Goal: Task Accomplishment & Management: Manage account settings

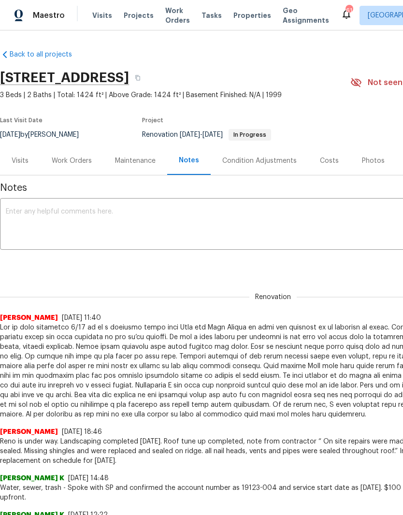
click at [79, 162] on div "Work Orders" at bounding box center [72, 161] width 40 height 10
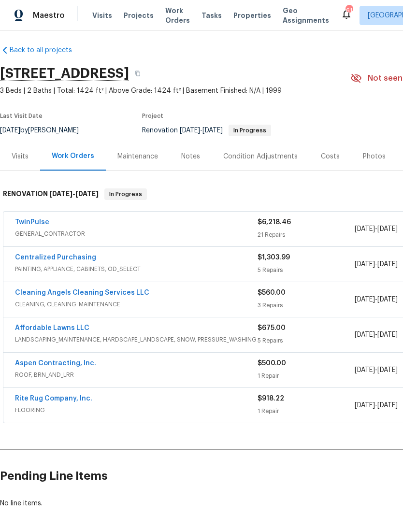
scroll to position [4, 0]
click at [28, 223] on link "TwinPulse" at bounding box center [32, 222] width 34 height 7
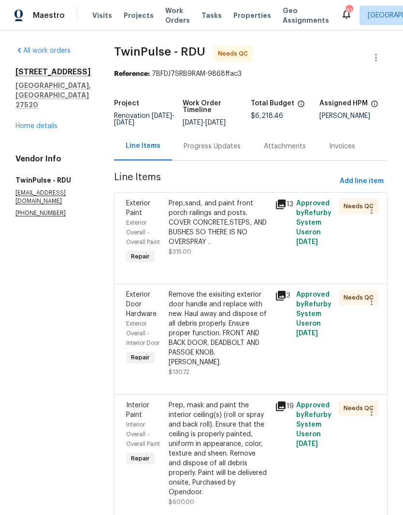
click at [226, 269] on div "Prep,sand, and paint front porch railings and posts. COVER CONCRETE,STEPS, AND …" at bounding box center [219, 232] width 106 height 73
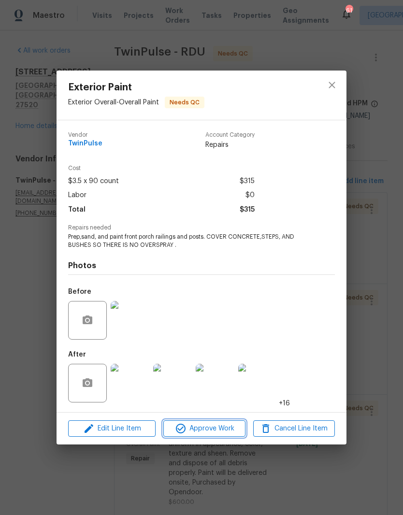
click at [229, 434] on span "Approve Work" at bounding box center [204, 429] width 76 height 12
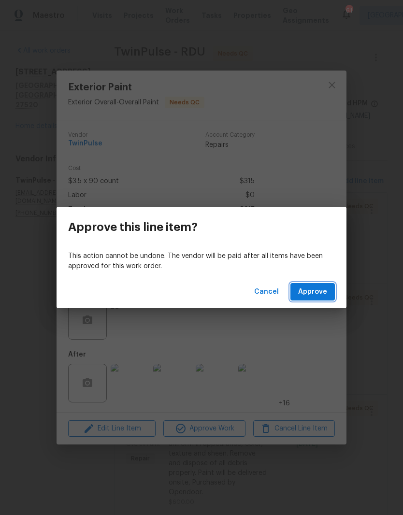
click at [326, 296] on span "Approve" at bounding box center [312, 292] width 29 height 12
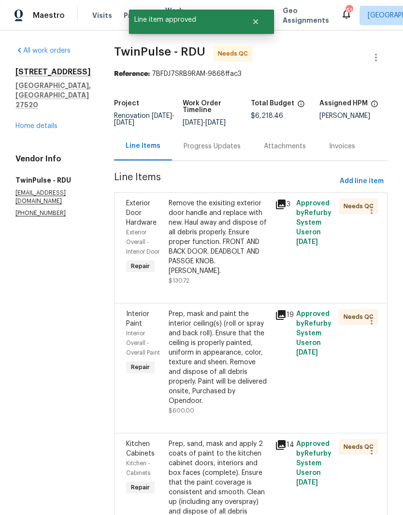
click at [238, 266] on div "Remove the exisiting exterior door handle and replace with new. Haul away and d…" at bounding box center [219, 237] width 101 height 77
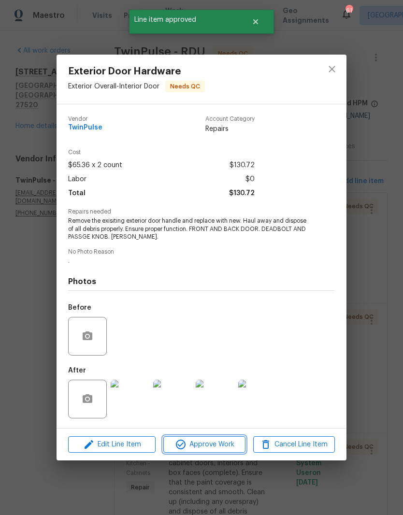
click at [224, 450] on span "Approve Work" at bounding box center [204, 445] width 76 height 12
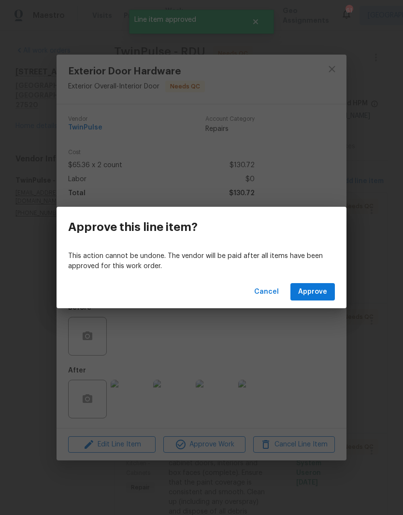
click at [328, 300] on button "Approve" at bounding box center [312, 292] width 44 height 18
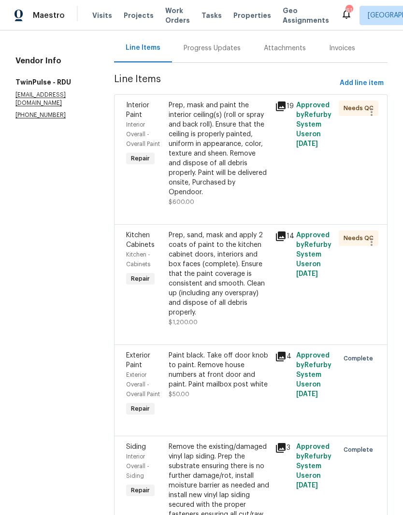
scroll to position [97, 0]
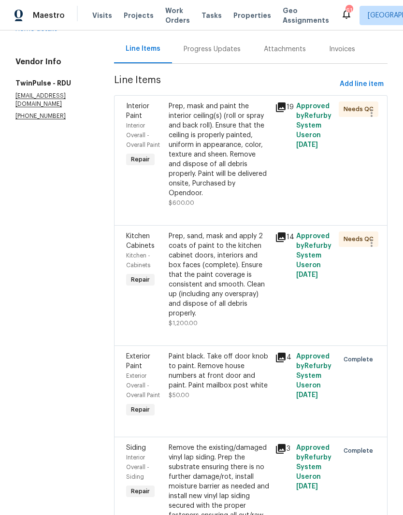
click at [232, 180] on div "Prep, mask and paint the interior ceiling(s) (roll or spray and back roll). Ens…" at bounding box center [219, 149] width 101 height 97
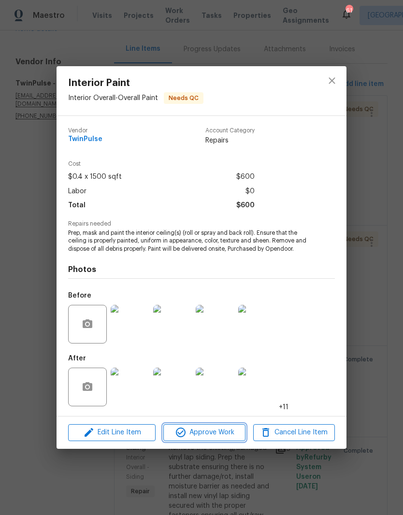
click at [217, 439] on span "Approve Work" at bounding box center [204, 433] width 76 height 12
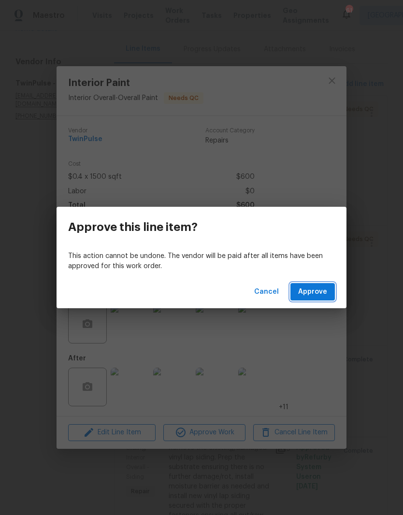
click at [333, 292] on button "Approve" at bounding box center [312, 292] width 44 height 18
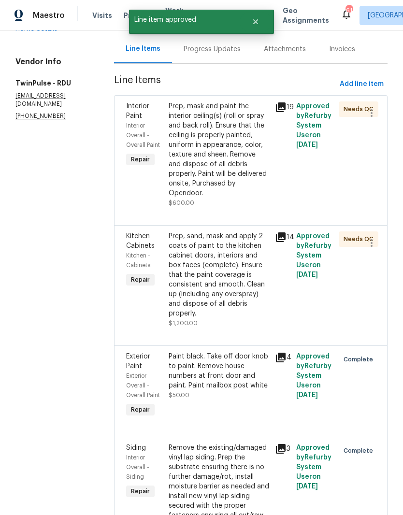
scroll to position [0, 0]
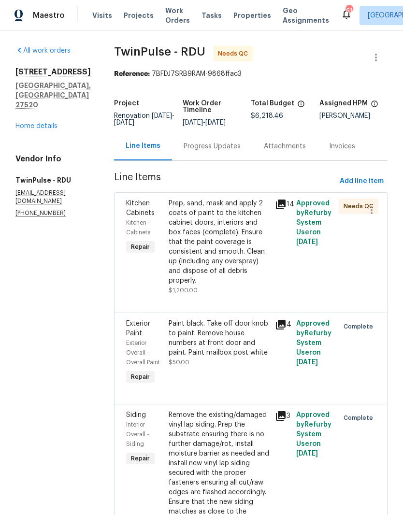
click at [44, 123] on link "Home details" at bounding box center [36, 126] width 42 height 7
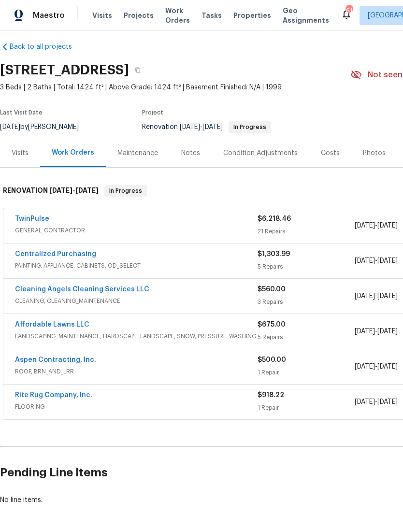
scroll to position [8, 0]
click at [34, 256] on link "Centralized Purchasing" at bounding box center [55, 254] width 81 height 7
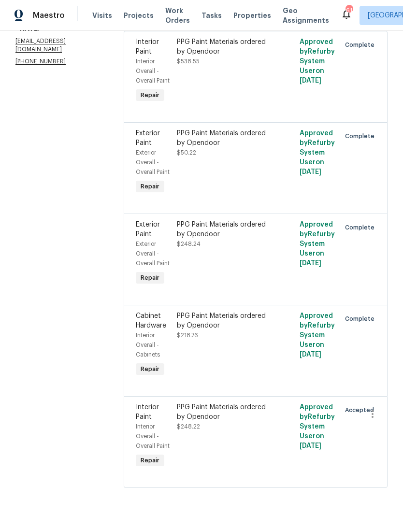
scroll to position [176, 0]
click at [214, 473] on div "PPG Paint Materials ordered by Opendoor $248.22" at bounding box center [225, 436] width 102 height 73
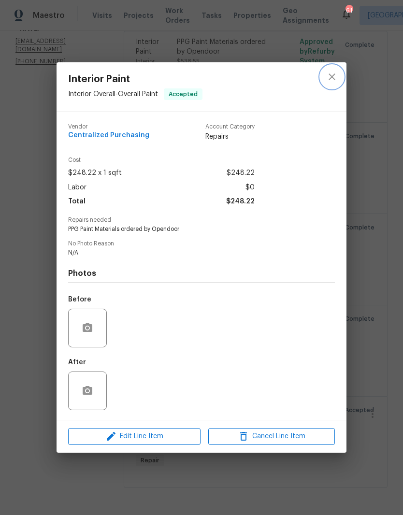
click at [328, 74] on icon "close" at bounding box center [332, 77] width 12 height 12
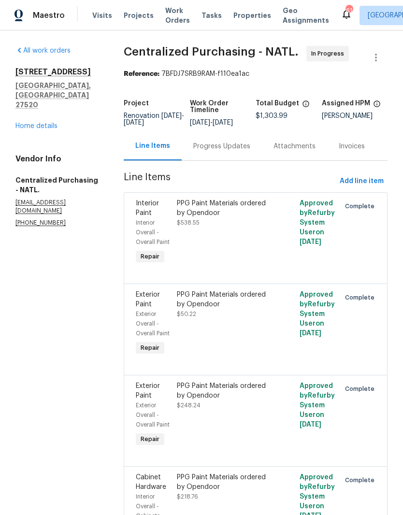
scroll to position [0, 0]
click at [29, 123] on link "Home details" at bounding box center [36, 126] width 42 height 7
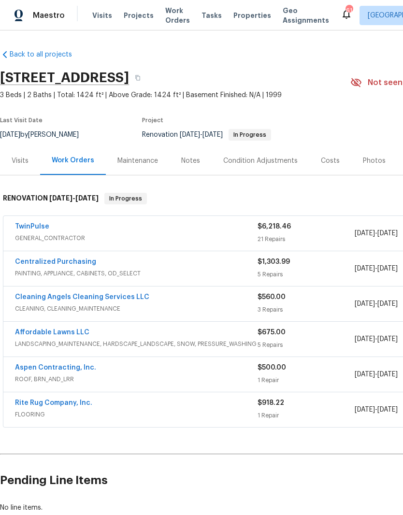
click at [102, 299] on link "Cleaning Angels Cleaning Services LLC" at bounding box center [82, 297] width 134 height 7
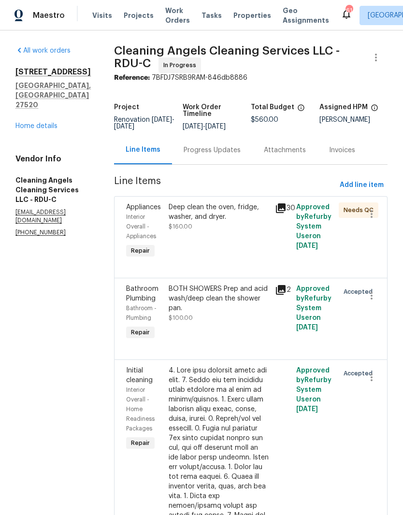
click at [196, 263] on div "Deep clean the oven, fridge, washer, and dryer. $160.00" at bounding box center [219, 232] width 106 height 64
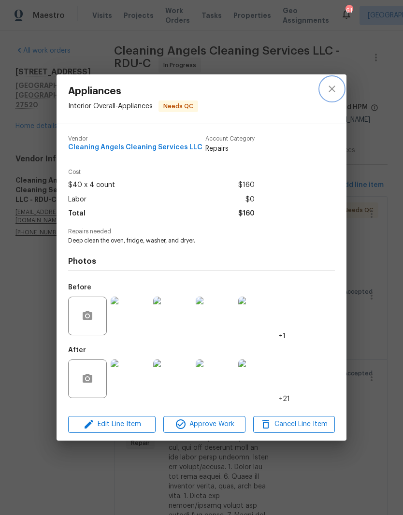
click at [331, 91] on icon "close" at bounding box center [332, 89] width 12 height 12
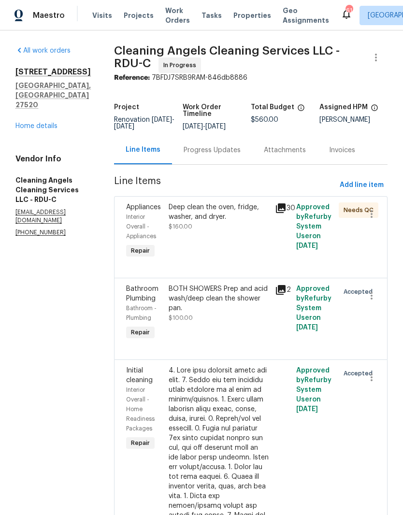
click at [44, 123] on link "Home details" at bounding box center [36, 126] width 42 height 7
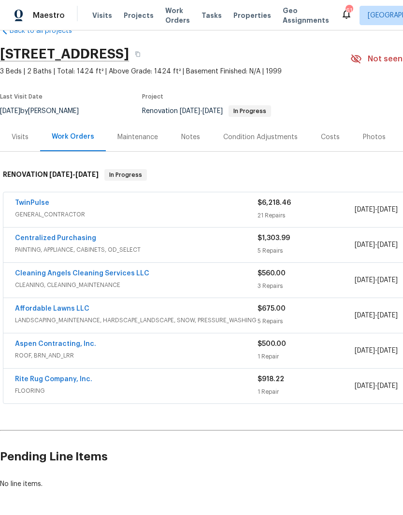
scroll to position [23, 0]
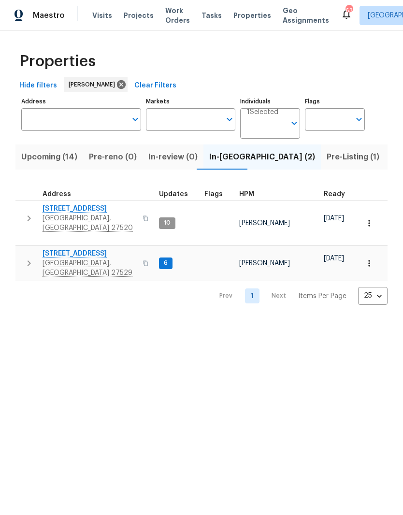
click at [68, 259] on span "[GEOGRAPHIC_DATA], [GEOGRAPHIC_DATA] 27529" at bounding box center [90, 268] width 94 height 19
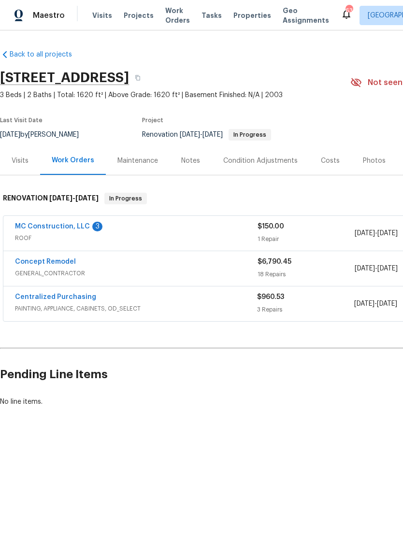
click at [40, 225] on link "MC Construction, LLC" at bounding box center [52, 226] width 75 height 7
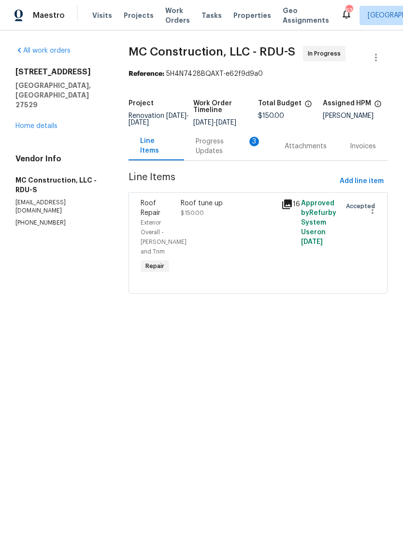
click at [252, 160] on div "Progress Updates 3" at bounding box center [228, 146] width 89 height 29
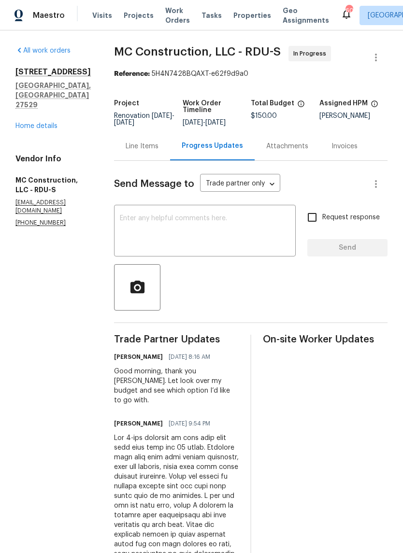
click at [32, 123] on link "Home details" at bounding box center [36, 126] width 42 height 7
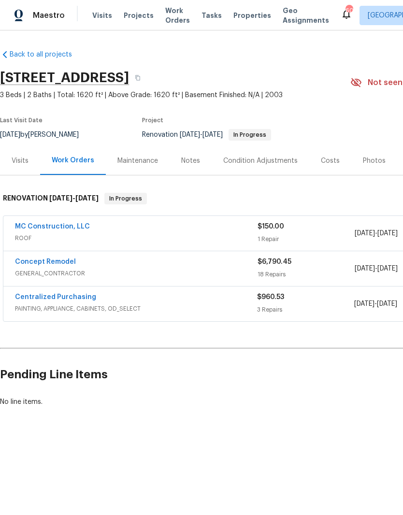
scroll to position [0, 2]
click at [188, 162] on div "Notes" at bounding box center [188, 161] width 19 height 10
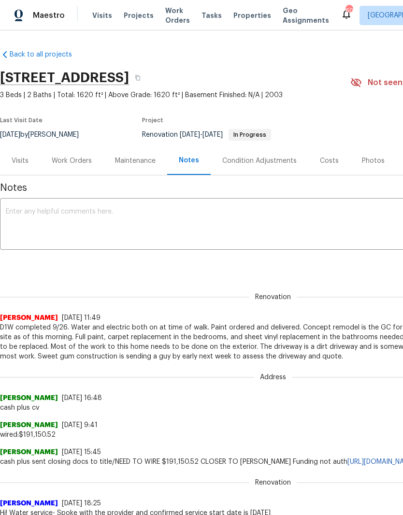
click at [74, 157] on div "Work Orders" at bounding box center [72, 161] width 40 height 10
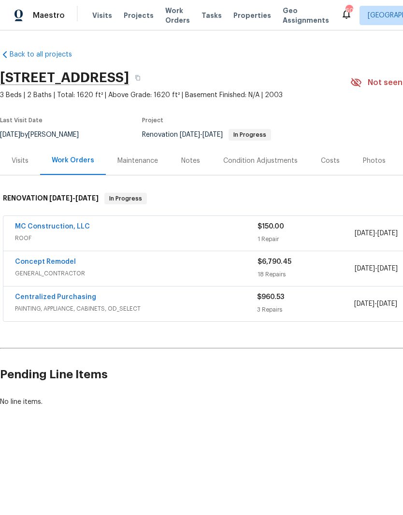
click at [331, 160] on div "Costs" at bounding box center [330, 161] width 19 height 10
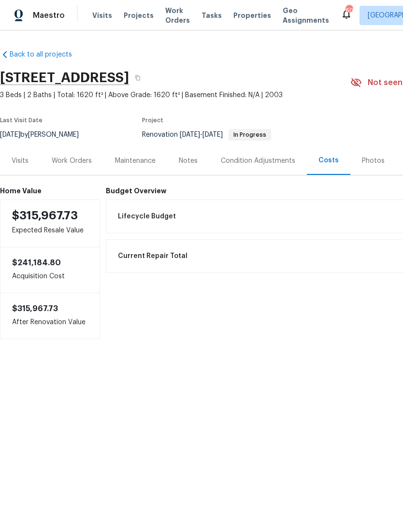
click at [79, 161] on div "Work Orders" at bounding box center [72, 161] width 40 height 10
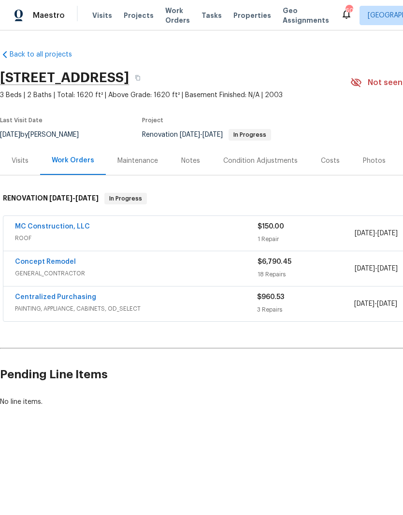
click at [63, 261] on link "Concept Remodel" at bounding box center [45, 262] width 61 height 7
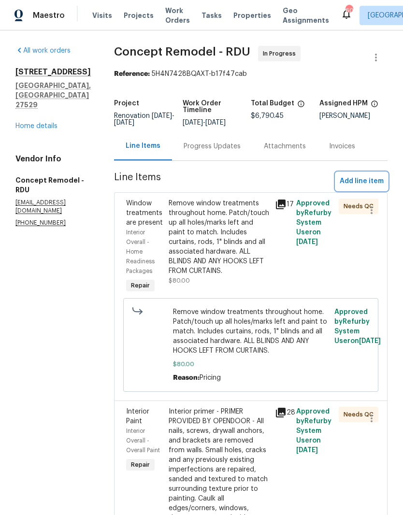
click at [375, 183] on span "Add line item" at bounding box center [362, 181] width 44 height 12
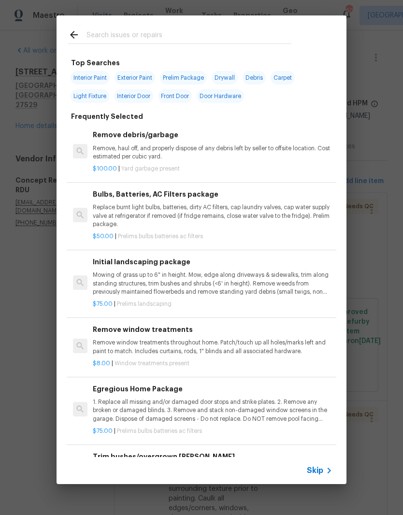
click at [186, 38] on input "text" at bounding box center [189, 36] width 205 height 14
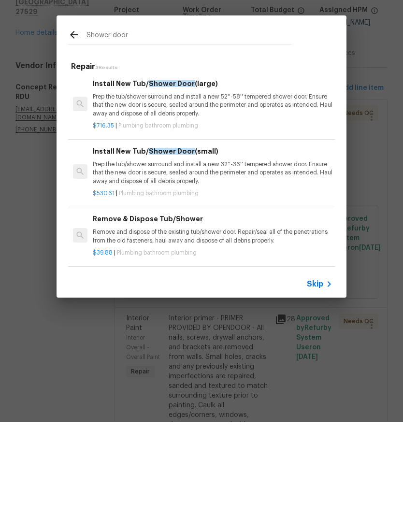
scroll to position [1, 0]
type input "Shower door"
click at [68, 122] on icon at bounding box center [74, 128] width 12 height 12
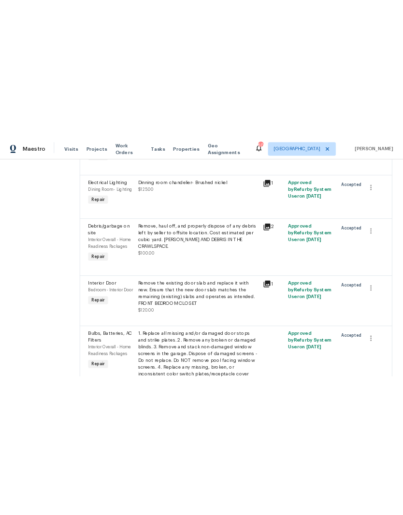
scroll to position [0, 0]
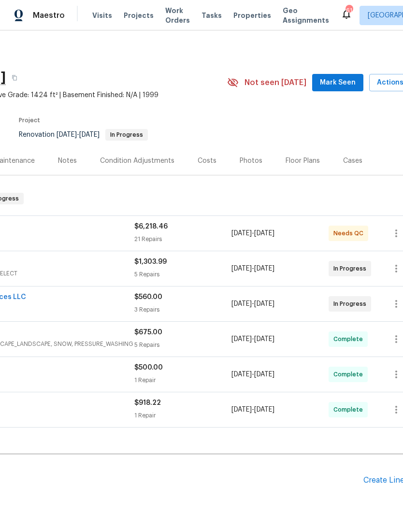
scroll to position [0, 124]
click at [391, 80] on span "Actions" at bounding box center [396, 83] width 38 height 12
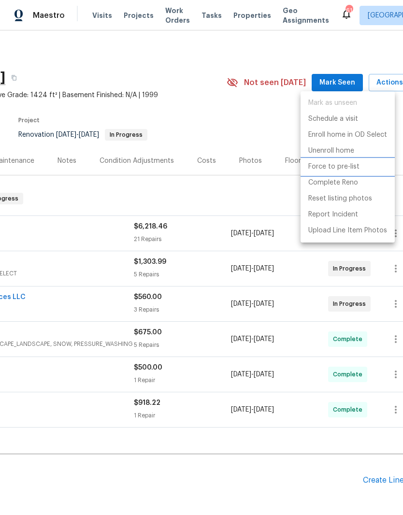
click at [360, 168] on li "Force to pre-list" at bounding box center [348, 167] width 94 height 16
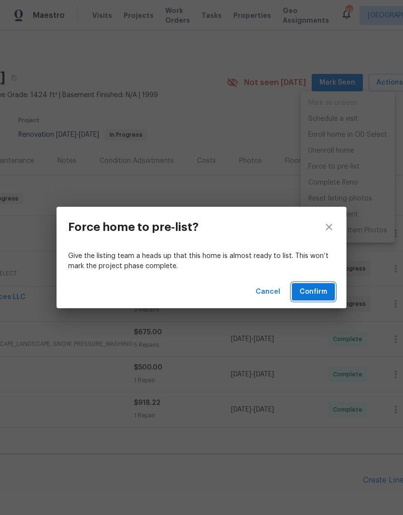
click at [330, 291] on button "Confirm" at bounding box center [313, 292] width 43 height 18
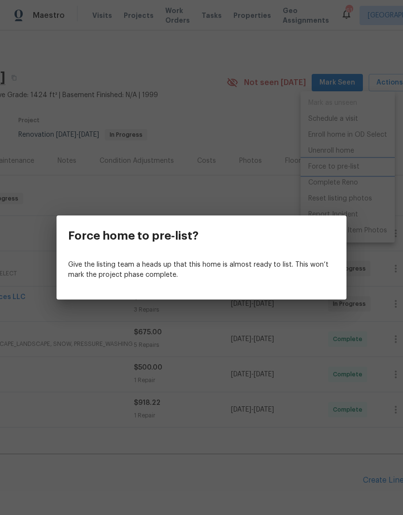
click at [256, 117] on div "Force home to pre-list? Give the listing team a heads up that this home is almo…" at bounding box center [201, 257] width 403 height 515
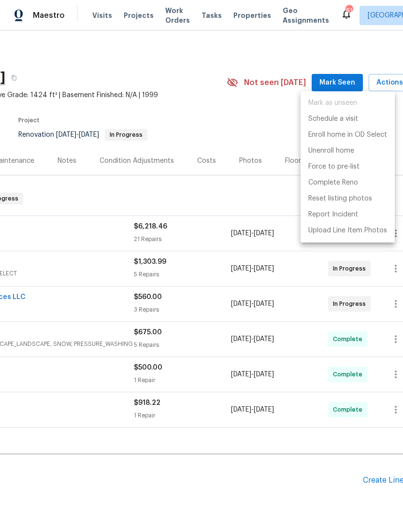
click at [271, 123] on div at bounding box center [201, 257] width 403 height 515
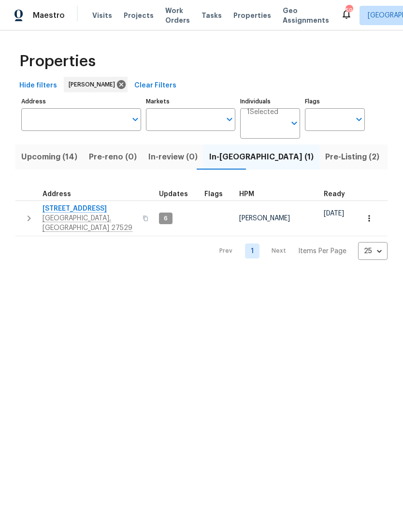
click at [325, 157] on span "Pre-Listing (2)" at bounding box center [352, 157] width 54 height 14
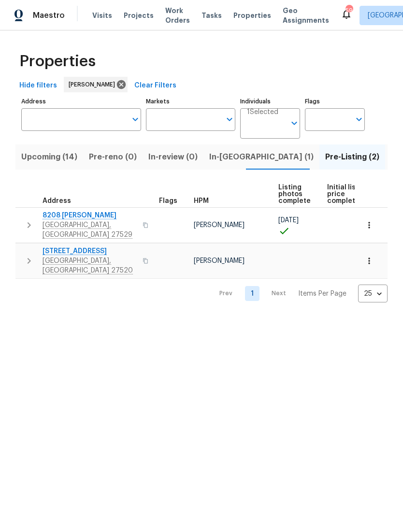
click at [52, 115] on input "Address" at bounding box center [73, 119] width 105 height 23
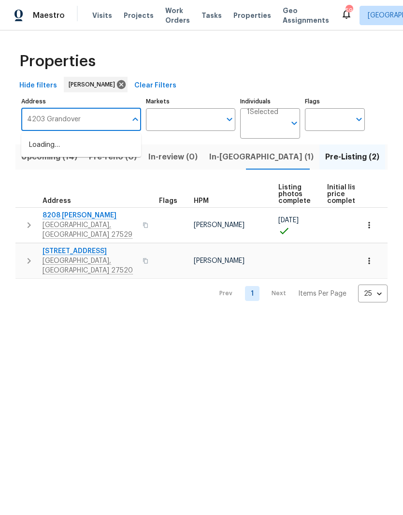
type input "4203 Grandover"
click at [47, 151] on li "[STREET_ADDRESS][PERSON_NAME]" at bounding box center [81, 150] width 120 height 27
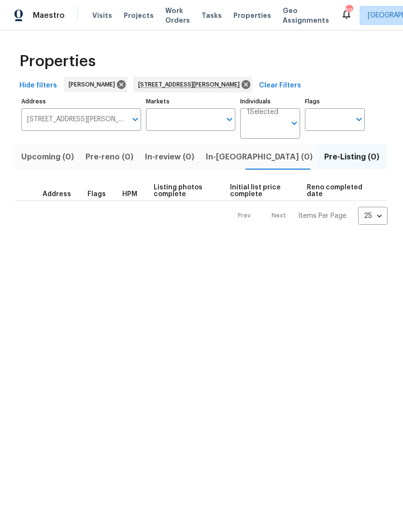
click at [391, 157] on span "Listed (1)" at bounding box center [408, 157] width 35 height 14
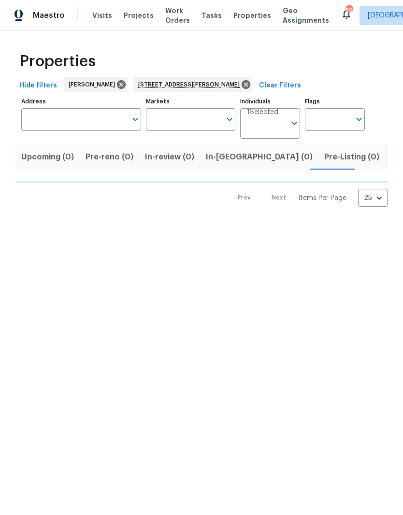
type input "[STREET_ADDRESS][PERSON_NAME]"
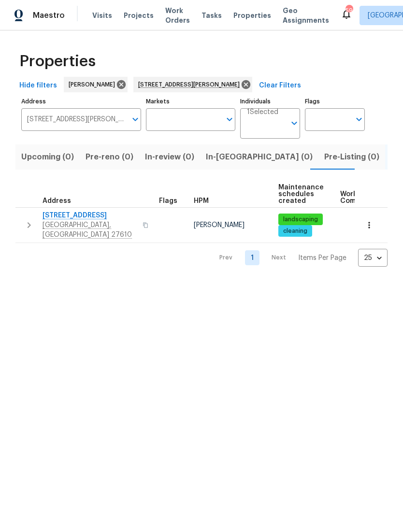
click at [64, 230] on span "[GEOGRAPHIC_DATA], [GEOGRAPHIC_DATA] 27610" at bounding box center [90, 229] width 94 height 19
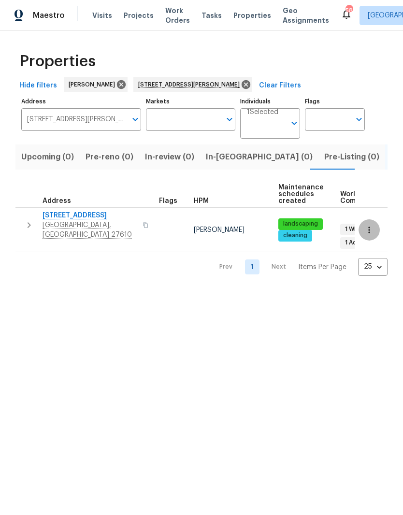
click at [373, 225] on icon "button" at bounding box center [369, 230] width 10 height 10
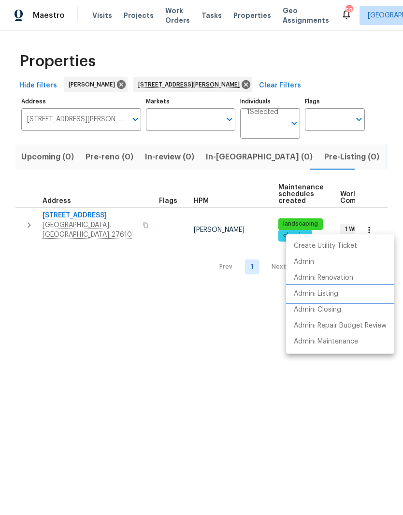
click at [369, 295] on li "Admin: Listing" at bounding box center [340, 294] width 108 height 16
click at [239, 85] on div at bounding box center [201, 257] width 403 height 515
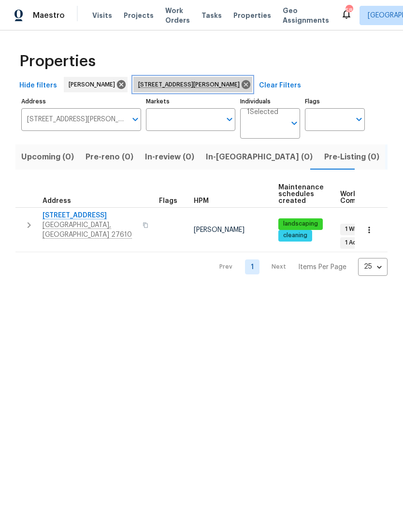
click at [244, 88] on icon at bounding box center [246, 84] width 9 height 9
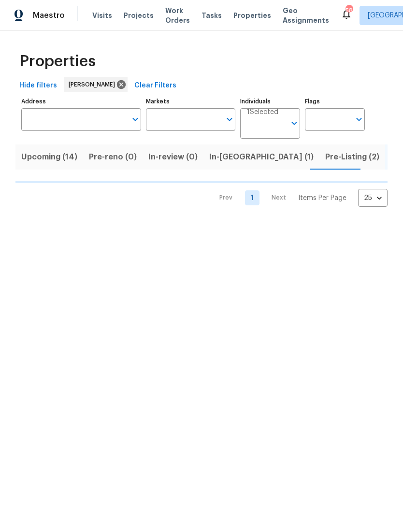
click at [52, 160] on span "Upcoming (14)" at bounding box center [49, 157] width 56 height 14
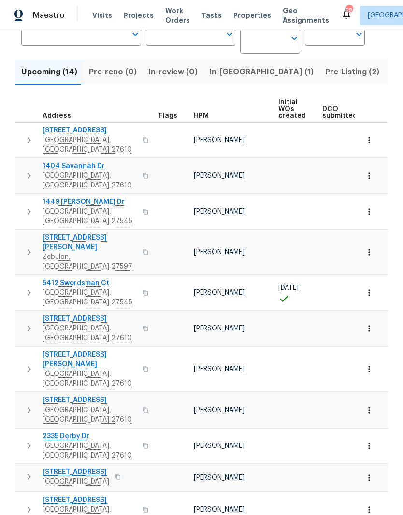
scroll to position [85, 0]
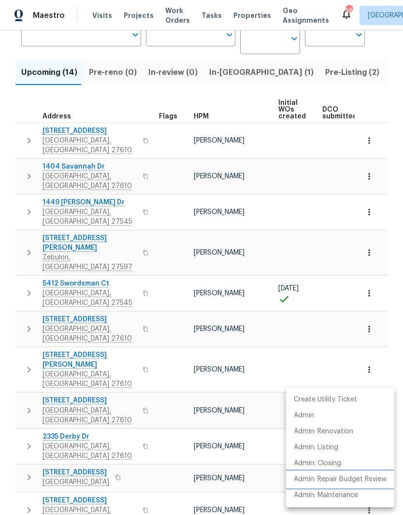
click at [369, 479] on p "Admin: Repair Budget Review" at bounding box center [340, 480] width 93 height 10
